Goal: Obtain resource: Download file/media

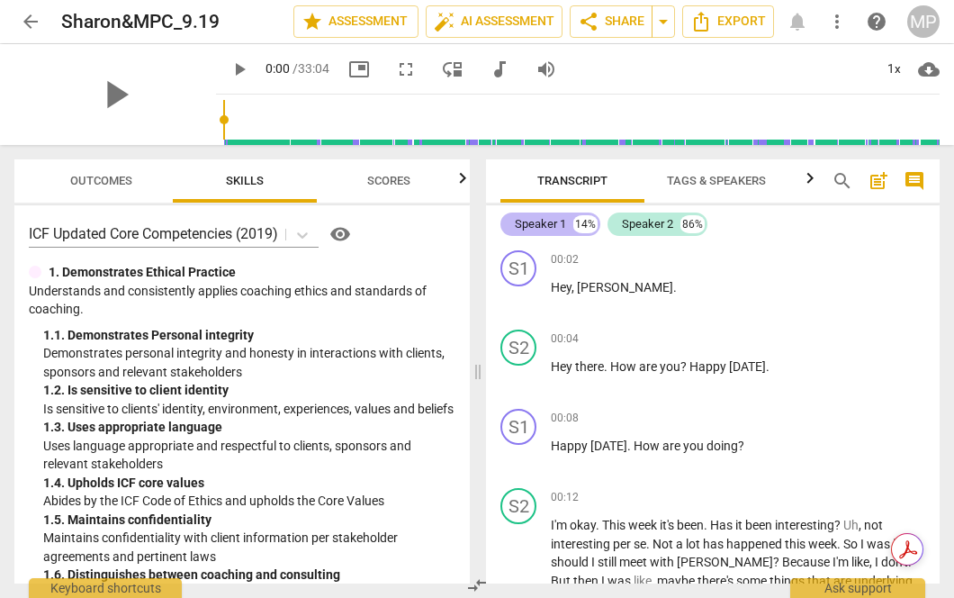
click at [536, 227] on div "Speaker 1" at bounding box center [540, 224] width 51 height 18
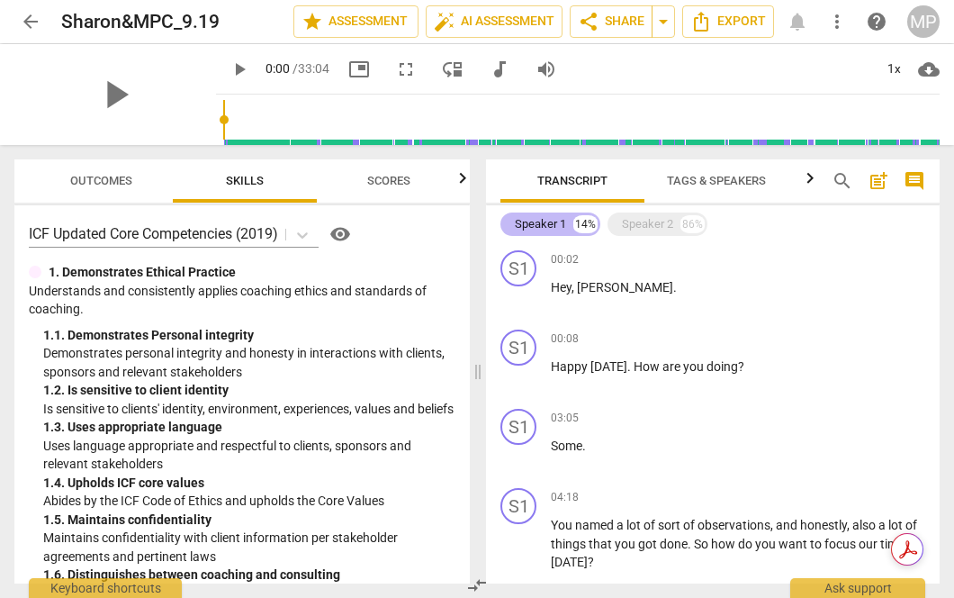
click at [536, 227] on div "Speaker 1" at bounding box center [540, 224] width 51 height 18
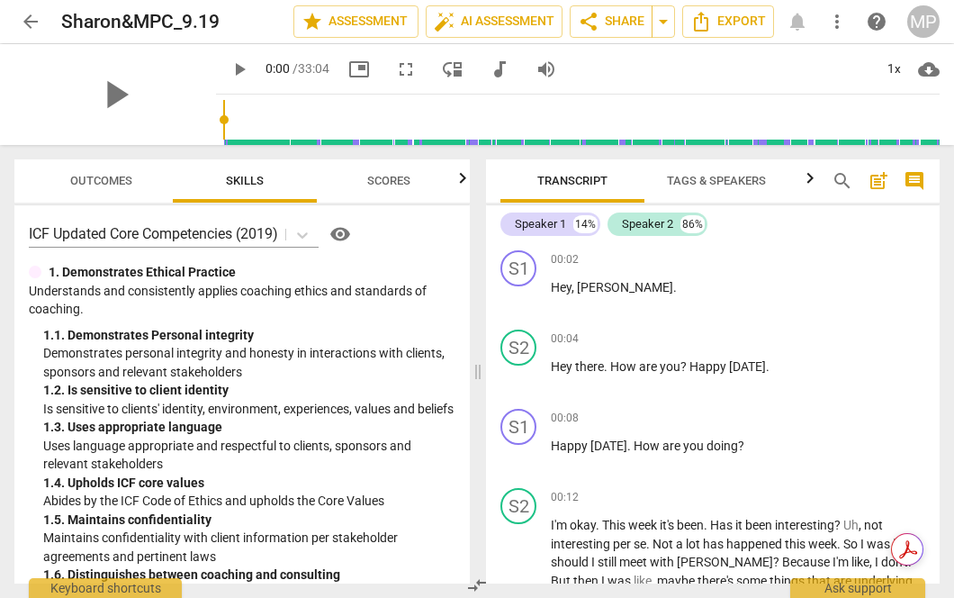
click at [708, 182] on span "Tags & Speakers" at bounding box center [716, 180] width 99 height 13
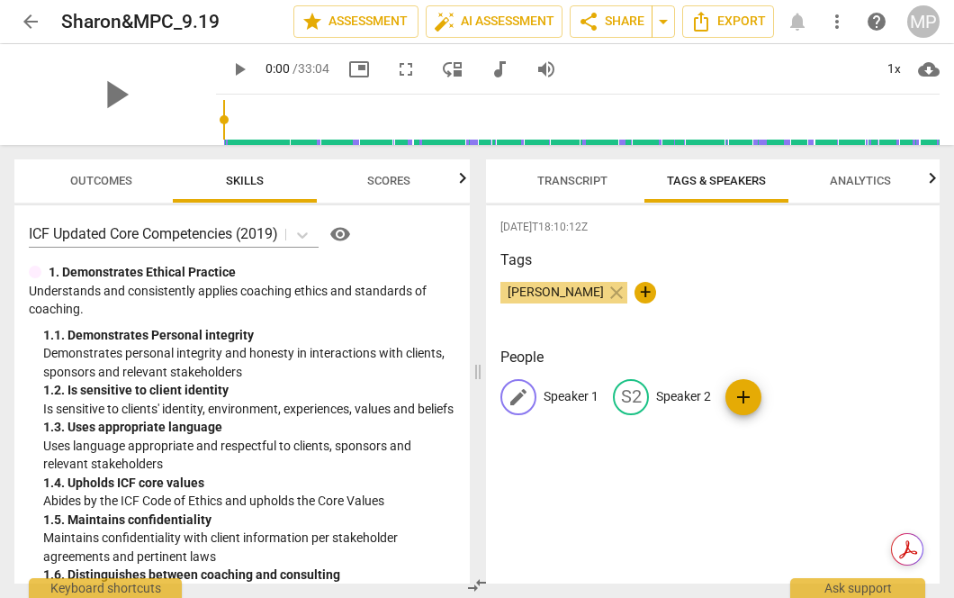
click at [557, 396] on p "Speaker 1" at bounding box center [571, 396] width 55 height 19
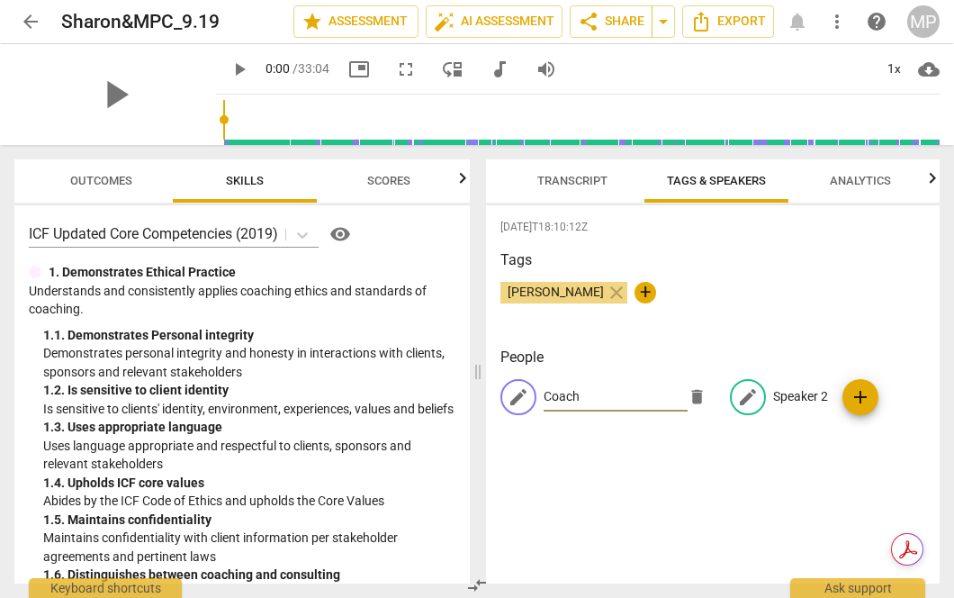
type input "Coach"
click at [804, 391] on p "Speaker 2" at bounding box center [800, 396] width 55 height 19
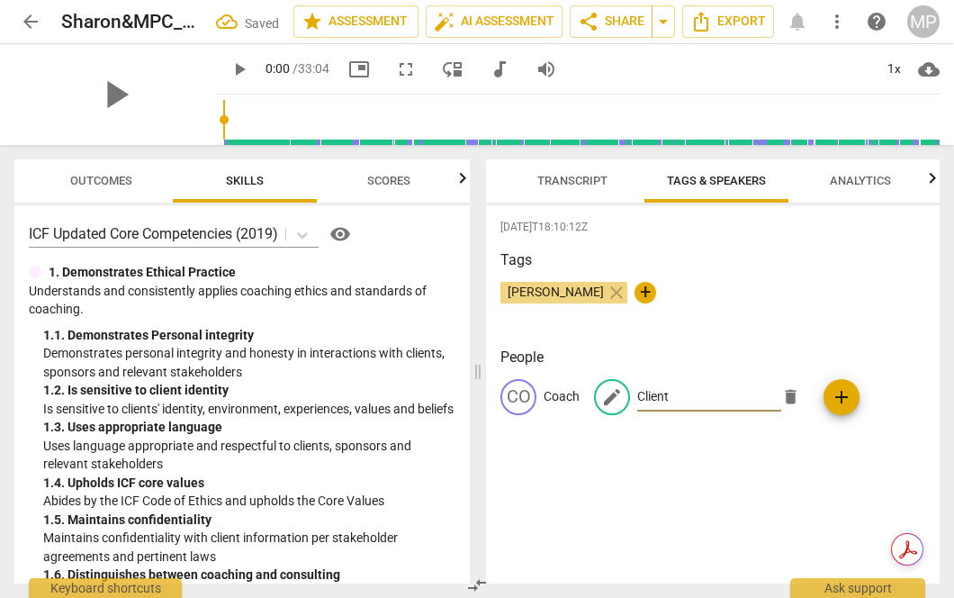
type input "Client"
click at [764, 447] on div "[DATE]T18:10:12Z Tags [PERSON_NAME] close + People CO Coach edit Client delete …" at bounding box center [713, 394] width 454 height 378
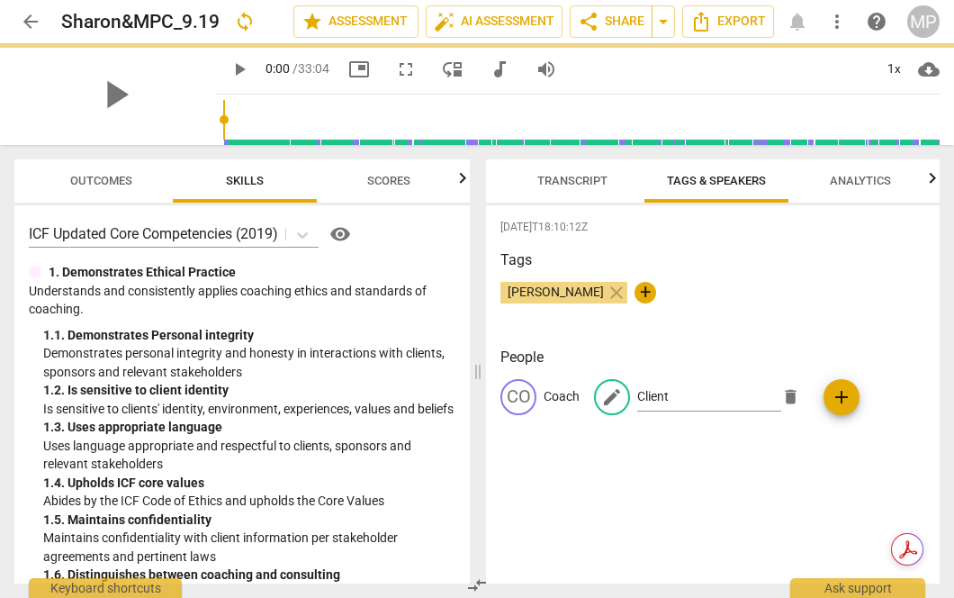
click at [553, 172] on span "Transcript" at bounding box center [572, 181] width 113 height 24
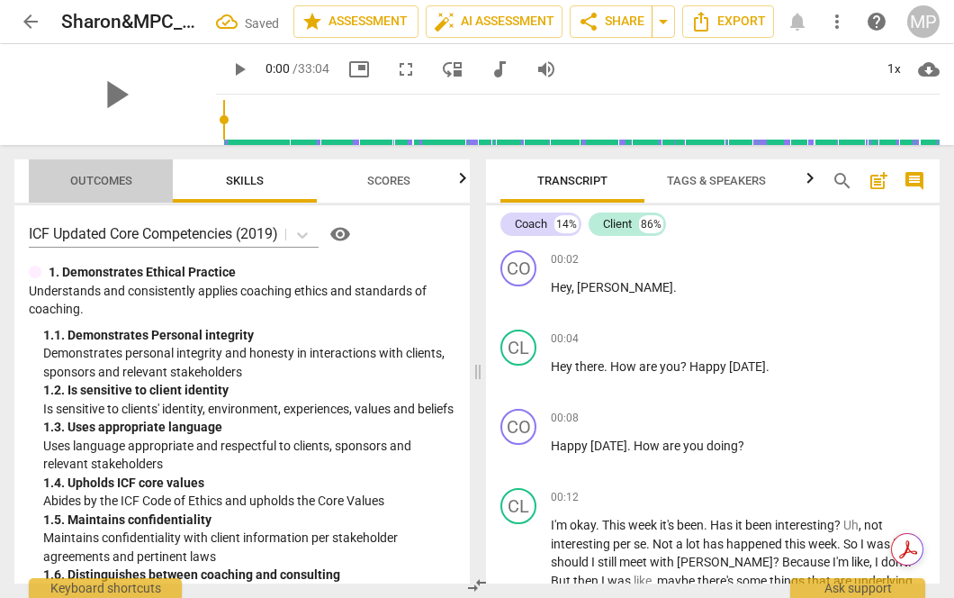
click at [115, 175] on span "Outcomes" at bounding box center [101, 180] width 62 height 13
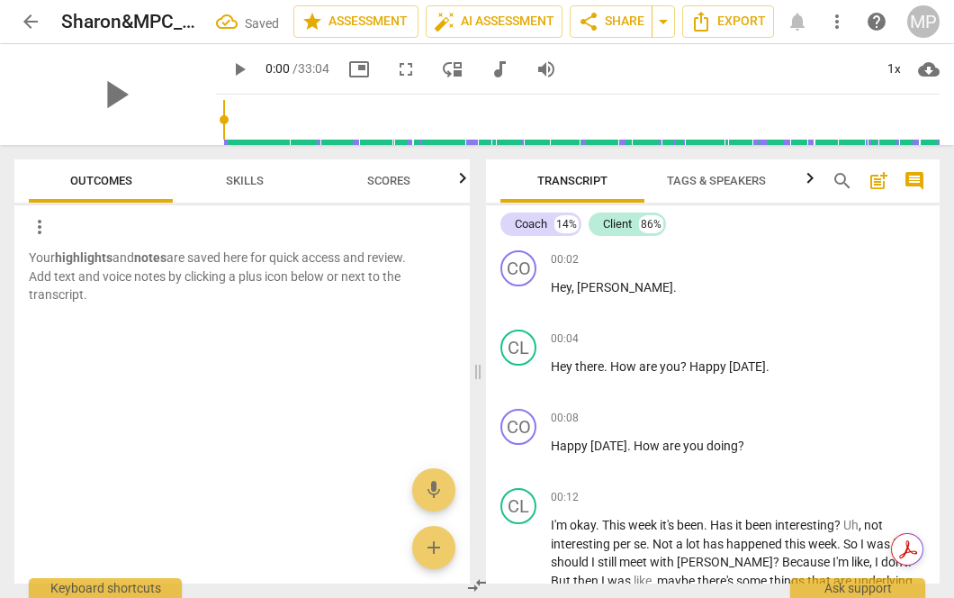
click at [249, 189] on span "Skills" at bounding box center [244, 181] width 81 height 24
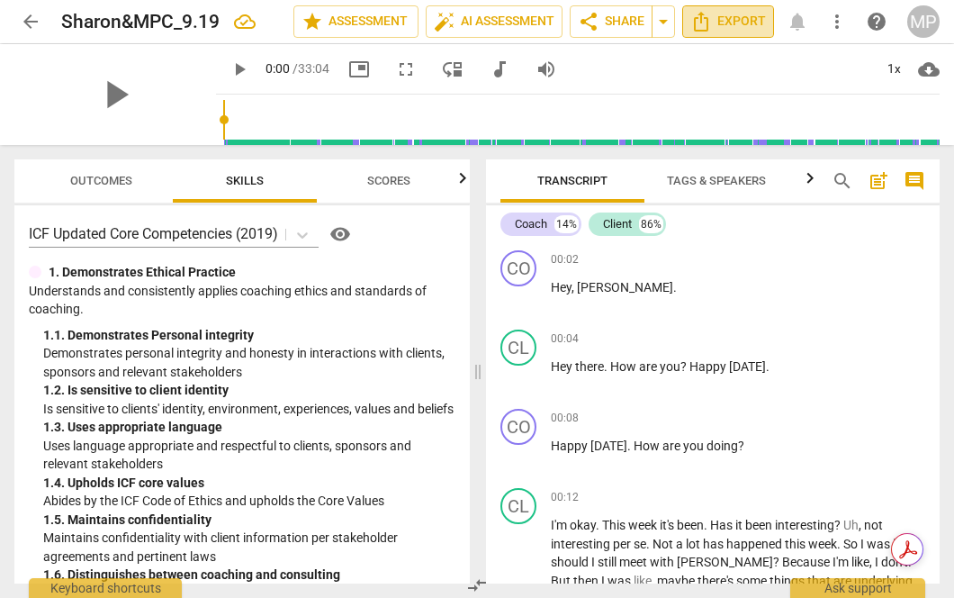
click at [733, 17] on span "Export" at bounding box center [728, 22] width 76 height 22
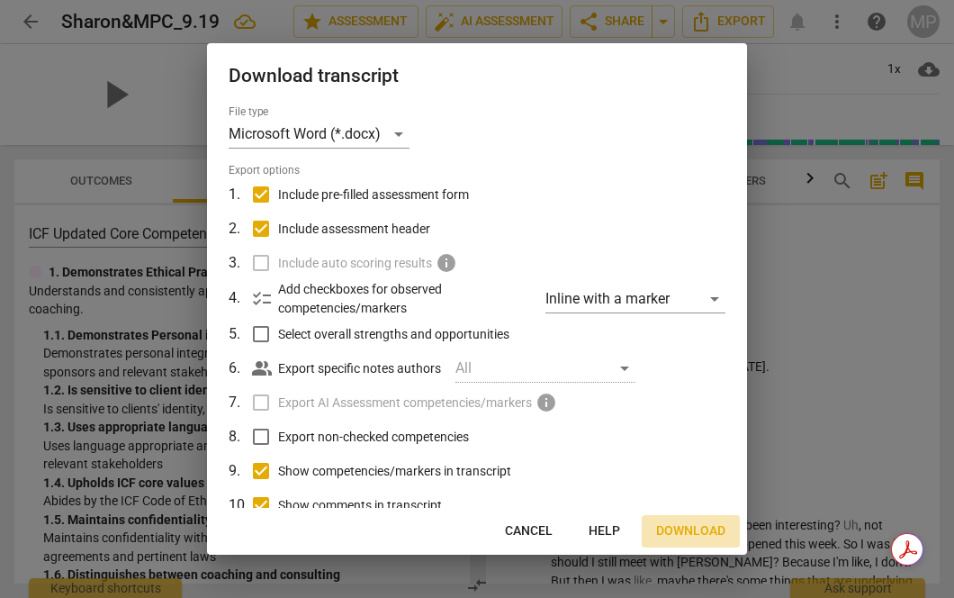
click at [676, 526] on span "Download" at bounding box center [690, 531] width 69 height 18
